Goal: Ask a question: Seek information or help from site administrators or community

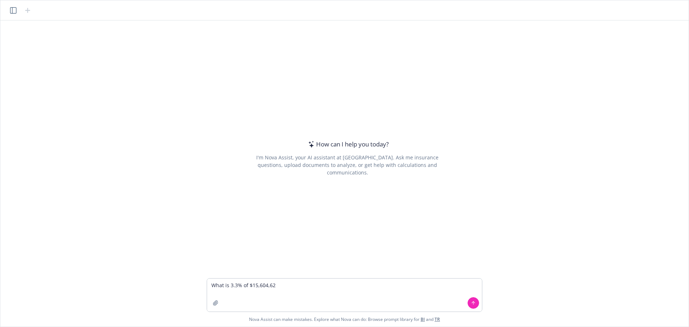
type textarea "What is 3.3% of $15,604,628"
